Goal: Task Accomplishment & Management: Manage account settings

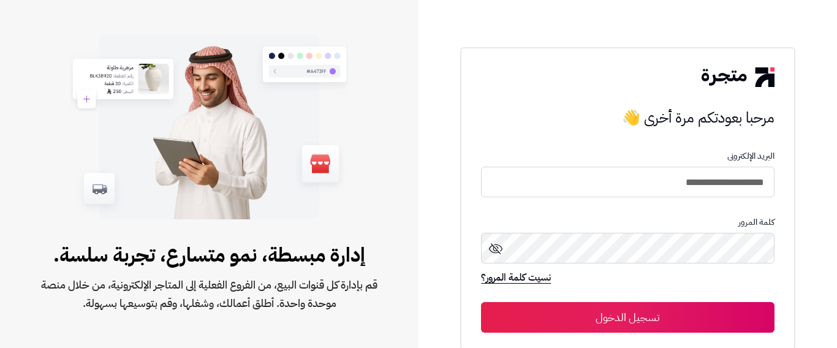
click at [620, 316] on button "تسجيل الدخول" at bounding box center [627, 317] width 293 height 31
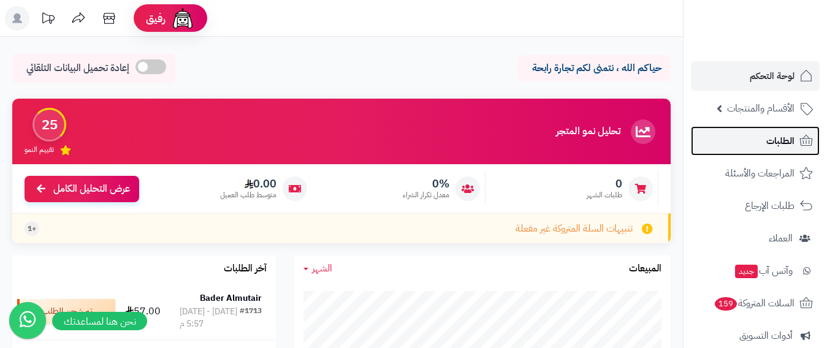
click at [786, 142] on span "الطلبات" at bounding box center [780, 140] width 28 height 17
